Goal: Information Seeking & Learning: Learn about a topic

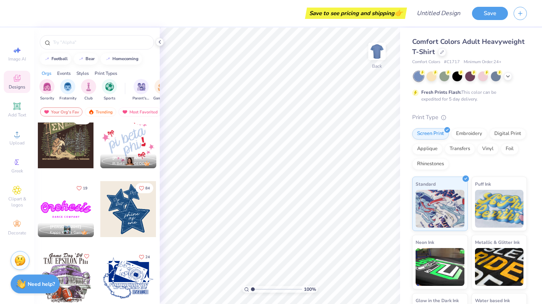
scroll to position [983, 0]
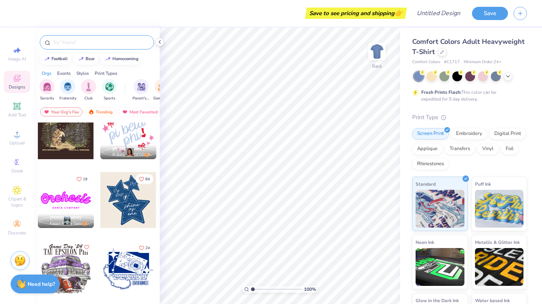
click at [74, 43] on input "text" at bounding box center [100, 43] width 97 height 8
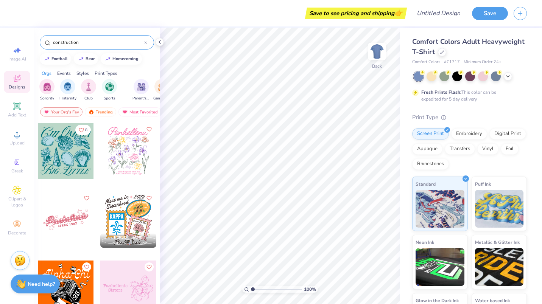
type input "construction"
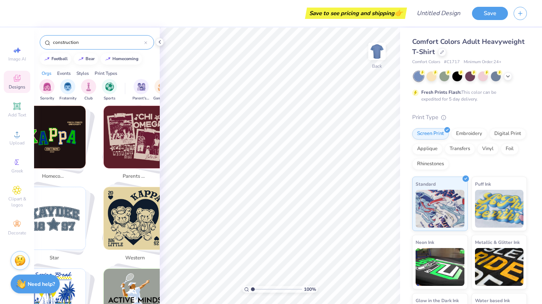
scroll to position [227, 0]
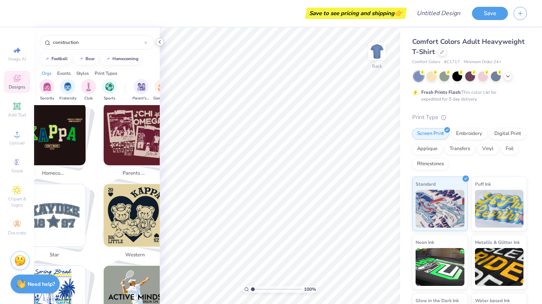
click at [214, 53] on div "Save to see pricing and shipping 👉 Design Title Save Image AI Designs Add Text …" at bounding box center [271, 152] width 542 height 304
click at [59, 74] on div "Events" at bounding box center [64, 73] width 14 height 7
click at [111, 88] on img "filter for PR & General" at bounding box center [109, 86] width 9 height 9
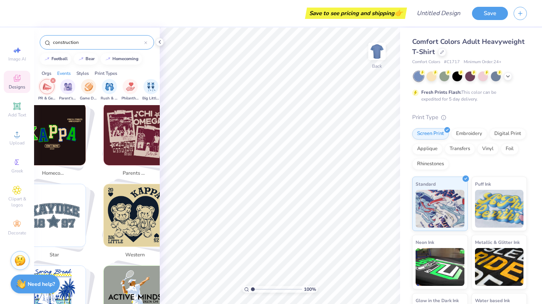
click at [145, 42] on icon at bounding box center [145, 42] width 3 height 3
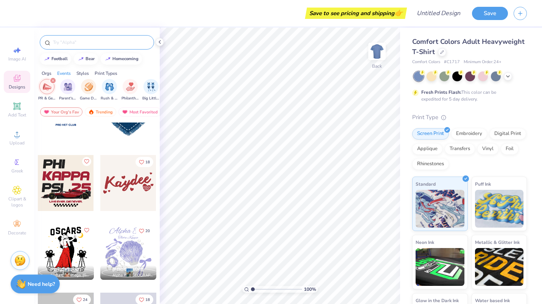
scroll to position [1361, 0]
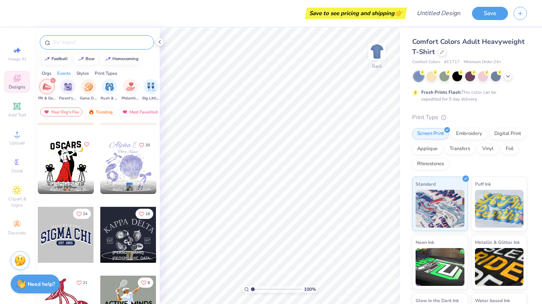
click at [81, 74] on div "Styles" at bounding box center [82, 73] width 12 height 7
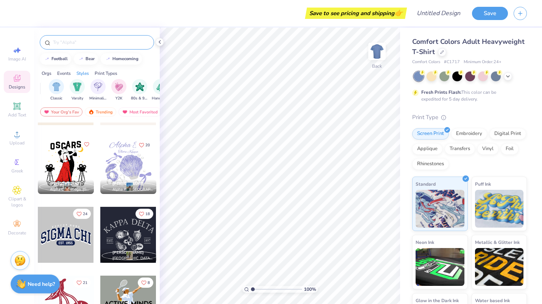
scroll to position [0, 396]
click at [137, 84] on div "filter for 80s & 90s" at bounding box center [130, 85] width 15 height 15
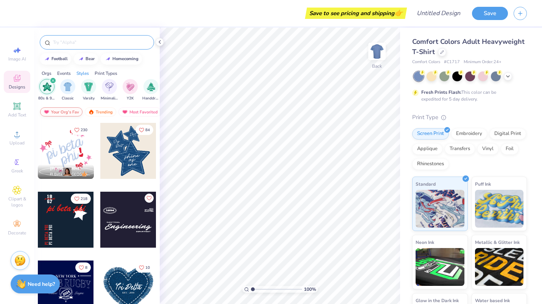
drag, startPoint x: 137, startPoint y: 89, endPoint x: 44, endPoint y: 108, distance: 94.2
click at [53, 108] on div "football bear homecoming Orgs Events Styles Print Types Sorority Fraternity Clu…" at bounding box center [97, 180] width 126 height 304
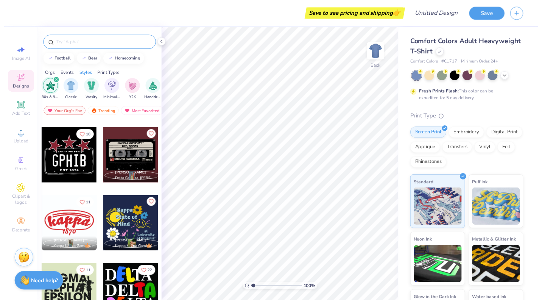
scroll to position [416, 0]
